Goal: Transaction & Acquisition: Purchase product/service

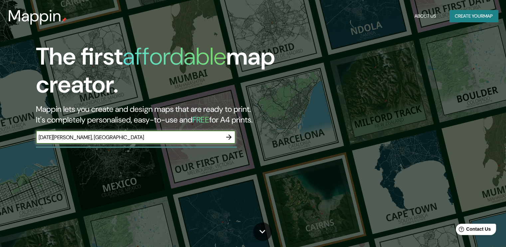
type input "[DATE][PERSON_NAME], [GEOGRAPHIC_DATA]"
click at [231, 134] on icon "button" at bounding box center [229, 137] width 8 height 8
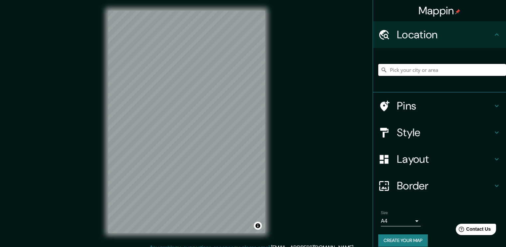
click at [446, 68] on input "Pick your city or area" at bounding box center [442, 70] width 128 height 12
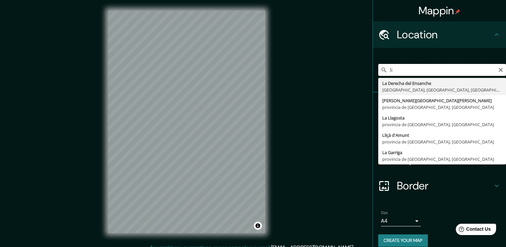
type input "l"
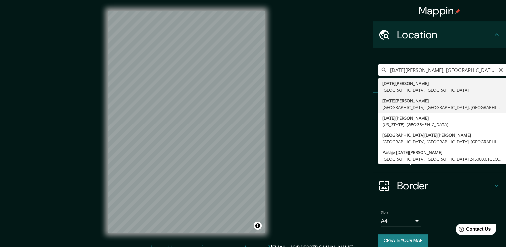
type input "[GEOGRAPHIC_DATA], [GEOGRAPHIC_DATA], [GEOGRAPHIC_DATA], [GEOGRAPHIC_DATA]"
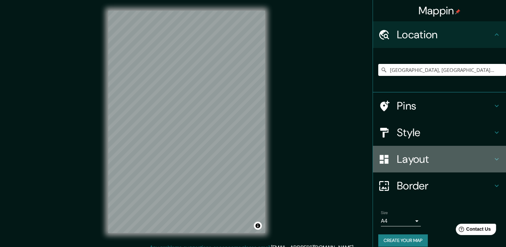
click at [419, 157] on h4 "Layout" at bounding box center [445, 158] width 96 height 13
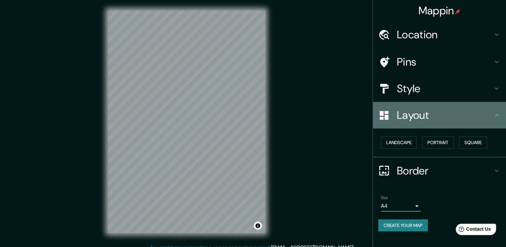
click at [419, 112] on h4 "Layout" at bounding box center [445, 115] width 96 height 13
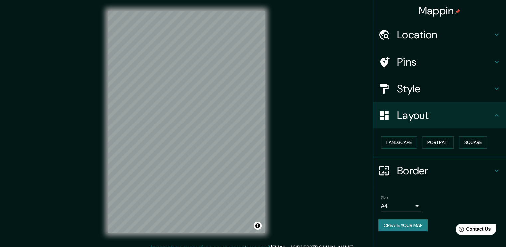
click at [422, 88] on h4 "Style" at bounding box center [445, 88] width 96 height 13
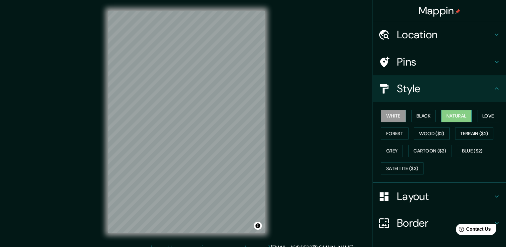
click at [447, 111] on button "Natural" at bounding box center [456, 116] width 31 height 12
click at [394, 113] on button "White" at bounding box center [393, 116] width 25 height 12
click at [386, 135] on button "Forest" at bounding box center [395, 133] width 28 height 12
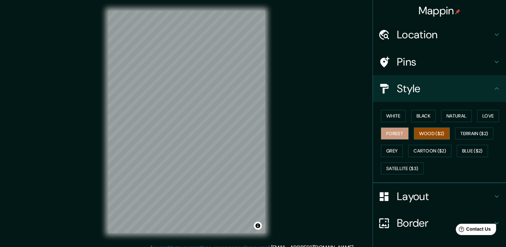
click at [424, 131] on button "Wood ($2)" at bounding box center [432, 133] width 36 height 12
click at [469, 130] on button "Terrain ($2)" at bounding box center [474, 133] width 39 height 12
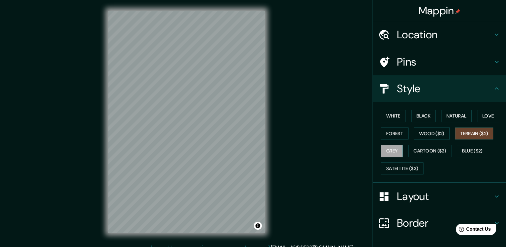
click at [390, 147] on button "Grey" at bounding box center [392, 151] width 22 height 12
click at [433, 150] on button "Cartoon ($2)" at bounding box center [429, 151] width 43 height 12
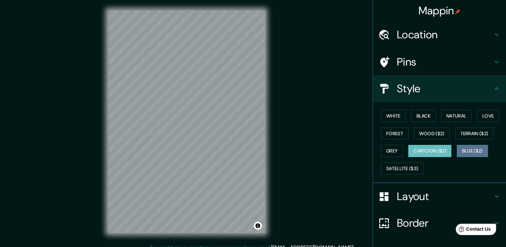
click at [463, 150] on button "Blue ($2)" at bounding box center [472, 151] width 31 height 12
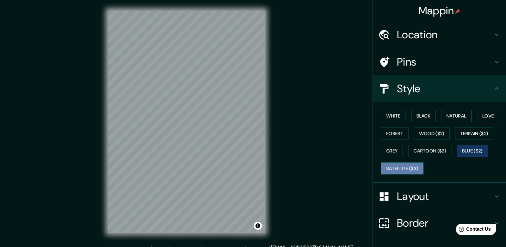
click at [391, 164] on button "Satellite ($3)" at bounding box center [402, 168] width 43 height 12
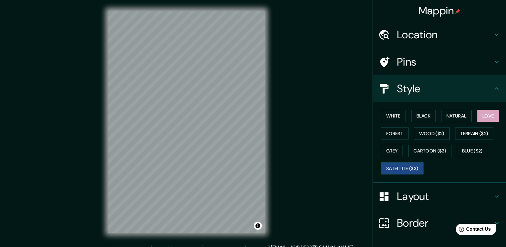
click at [477, 114] on button "Love" at bounding box center [488, 116] width 22 height 12
click at [470, 134] on button "Terrain ($2)" at bounding box center [474, 133] width 39 height 12
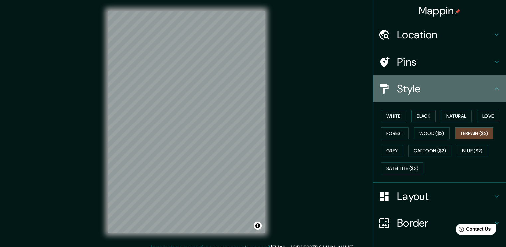
click at [479, 92] on h4 "Style" at bounding box center [445, 88] width 96 height 13
click at [487, 91] on h4 "Style" at bounding box center [445, 88] width 96 height 13
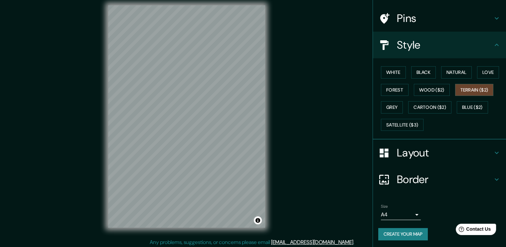
scroll to position [7, 0]
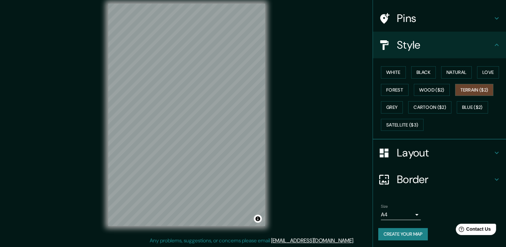
click at [417, 154] on h4 "Layout" at bounding box center [445, 152] width 96 height 13
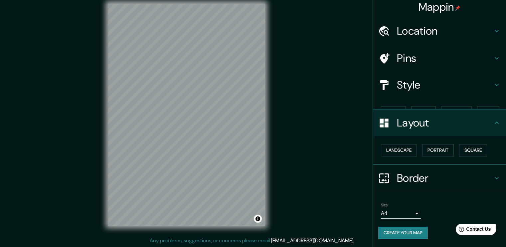
scroll to position [0, 0]
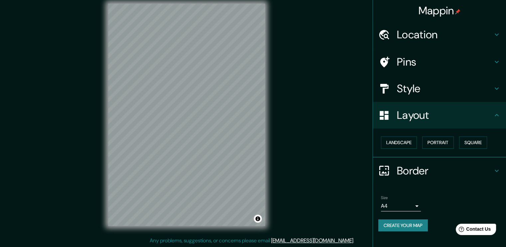
click at [425, 121] on h4 "Layout" at bounding box center [445, 115] width 96 height 13
click at [432, 80] on div "Style" at bounding box center [439, 88] width 133 height 27
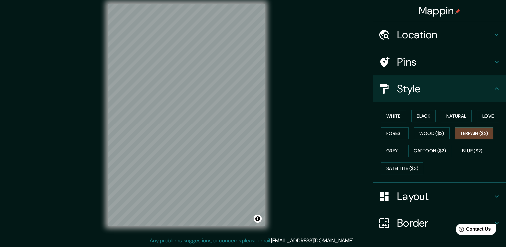
click at [434, 65] on h4 "Pins" at bounding box center [445, 61] width 96 height 13
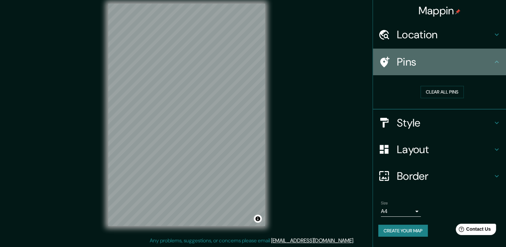
click at [434, 65] on h4 "Pins" at bounding box center [445, 61] width 96 height 13
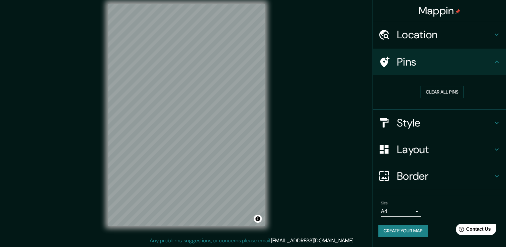
click at [434, 41] on h4 "Location" at bounding box center [445, 34] width 96 height 13
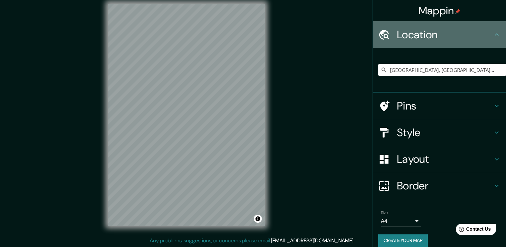
click at [434, 41] on h4 "Location" at bounding box center [445, 34] width 96 height 13
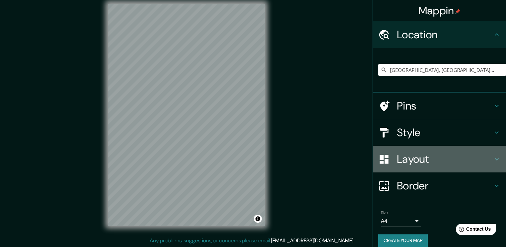
click at [418, 151] on div "Layout" at bounding box center [439, 159] width 133 height 27
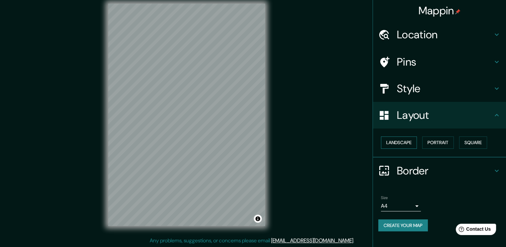
click at [413, 145] on button "Landscape" at bounding box center [399, 142] width 36 height 12
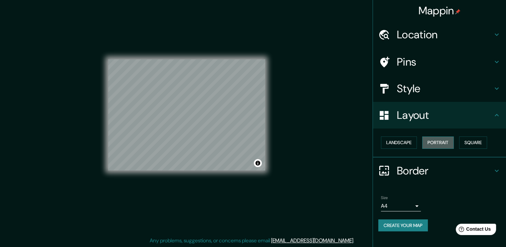
click at [433, 143] on button "Portrait" at bounding box center [438, 142] width 32 height 12
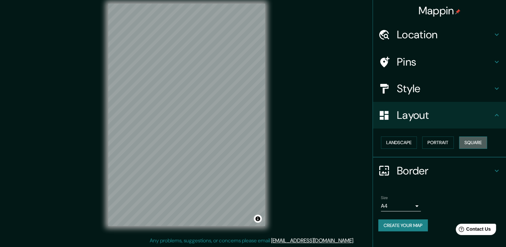
click at [467, 140] on button "Square" at bounding box center [473, 142] width 28 height 12
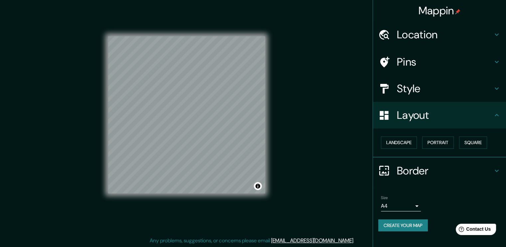
click at [401, 203] on body "Mappin Location [GEOGRAPHIC_DATA], [GEOGRAPHIC_DATA], [GEOGRAPHIC_DATA], [GEOGR…" at bounding box center [253, 116] width 506 height 247
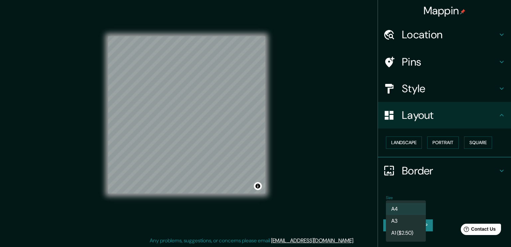
click at [449, 198] on div at bounding box center [255, 123] width 511 height 247
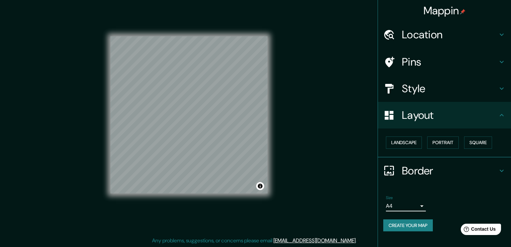
click at [392, 207] on body "Mappin Location [GEOGRAPHIC_DATA], [GEOGRAPHIC_DATA], [GEOGRAPHIC_DATA], [GEOGR…" at bounding box center [255, 116] width 511 height 247
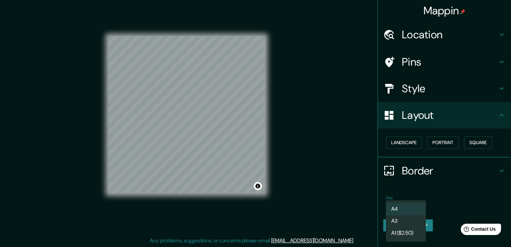
click at [391, 220] on li "A3" at bounding box center [406, 221] width 40 height 12
type input "a4"
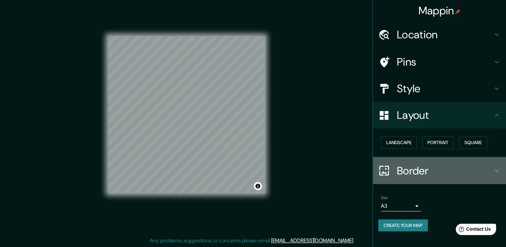
click at [418, 170] on h4 "Border" at bounding box center [445, 170] width 96 height 13
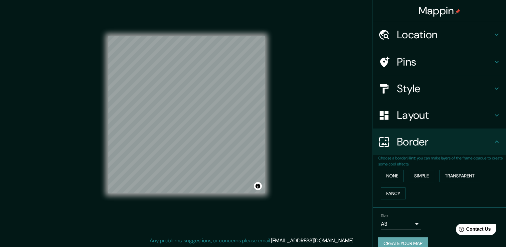
click at [391, 239] on button "Create your map" at bounding box center [403, 243] width 50 height 12
